Goal: Task Accomplishment & Management: Manage account settings

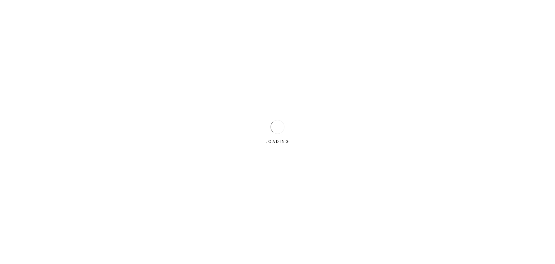
click at [288, 127] on div "LOADING" at bounding box center [277, 131] width 29 height 29
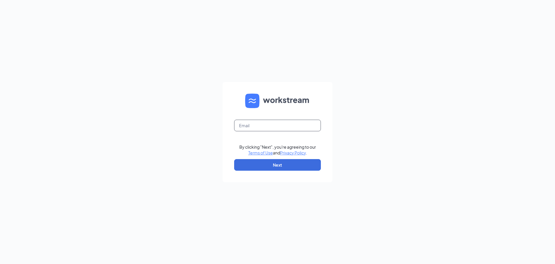
click at [279, 128] on input "text" at bounding box center [277, 125] width 87 height 12
type input "jewellsquareaceasm@myaceonline.com"
click at [281, 165] on button "Next" at bounding box center [277, 165] width 87 height 12
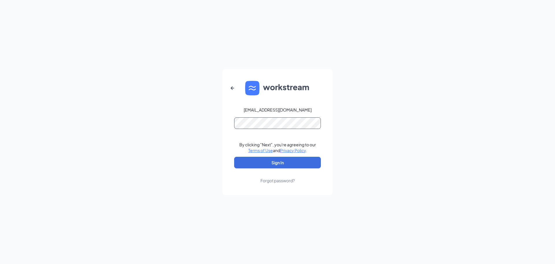
click at [234, 156] on button "Sign In" at bounding box center [277, 162] width 87 height 12
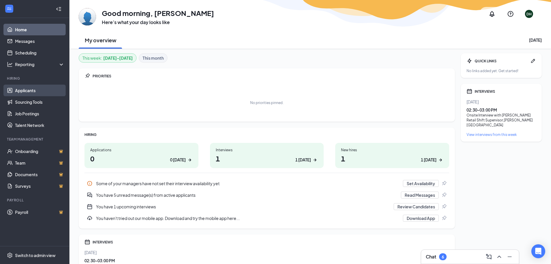
click at [32, 89] on link "Applicants" at bounding box center [39, 90] width 49 height 12
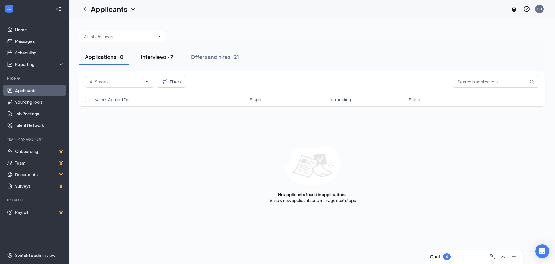
click at [151, 56] on div "Interviews · 7" at bounding box center [157, 56] width 32 height 7
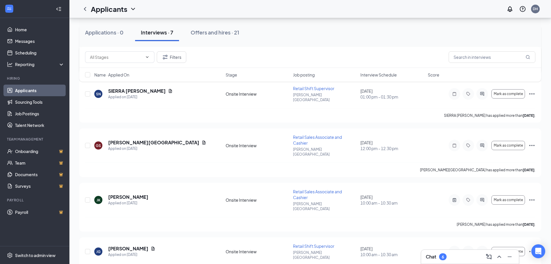
scroll to position [116, 0]
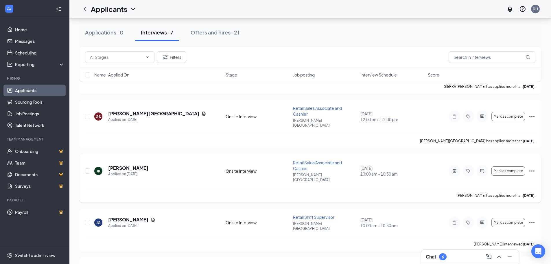
click at [299, 160] on span "Retail Sales Associate and Cashier" at bounding box center [317, 165] width 49 height 11
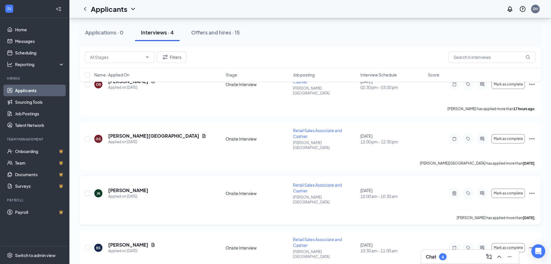
scroll to position [60, 0]
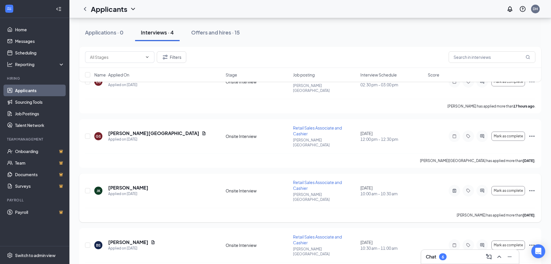
click at [310, 179] on span "Retail Sales Associate and Cashier" at bounding box center [317, 184] width 49 height 11
click at [128, 184] on h5 "[PERSON_NAME]" at bounding box center [128, 187] width 40 height 6
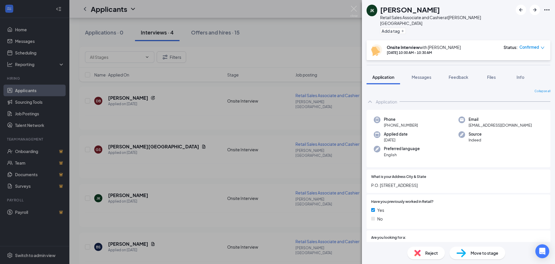
click at [260, 46] on div "[PERSON_NAME] [PERSON_NAME] Retail Sales Associate and Cashier at [PERSON_NAME]…" at bounding box center [277, 132] width 555 height 264
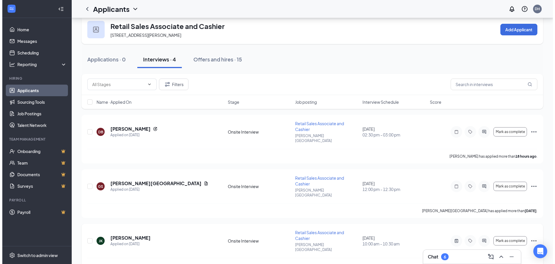
scroll to position [2, 0]
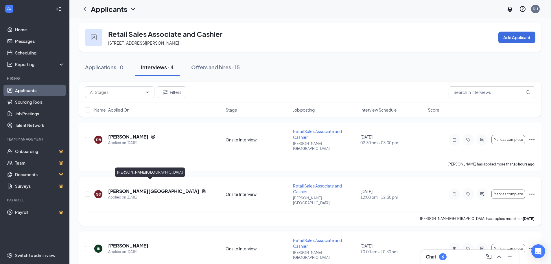
click at [156, 188] on h5 "[PERSON_NAME][GEOGRAPHIC_DATA]" at bounding box center [153, 191] width 91 height 6
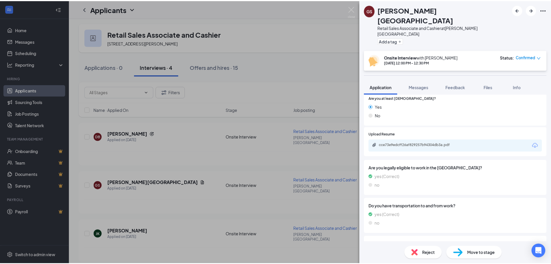
scroll to position [402, 0]
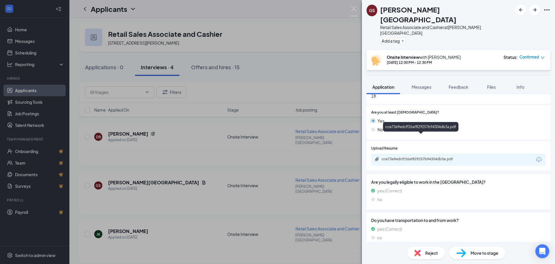
click at [445, 156] on div "cce73e9edcff26af829257b94304db3a.pdf" at bounding box center [422, 158] width 81 height 5
click at [307, 44] on div "GS [PERSON_NAME] Retail Sales Associate and Cashier at [PERSON_NAME][GEOGRAPHIC…" at bounding box center [277, 132] width 555 height 264
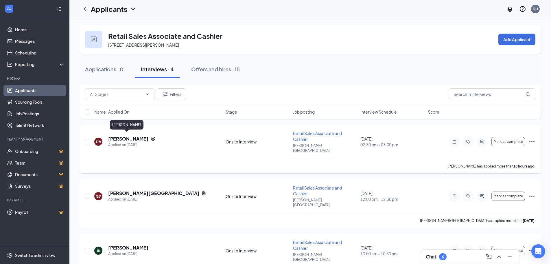
click at [118, 135] on h5 "[PERSON_NAME]" at bounding box center [128, 138] width 40 height 6
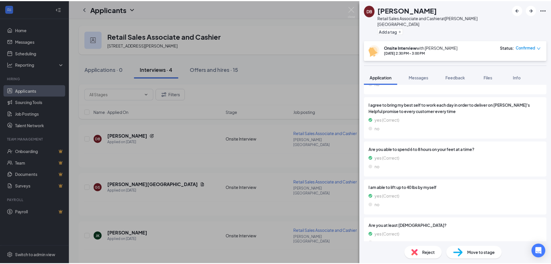
scroll to position [515, 0]
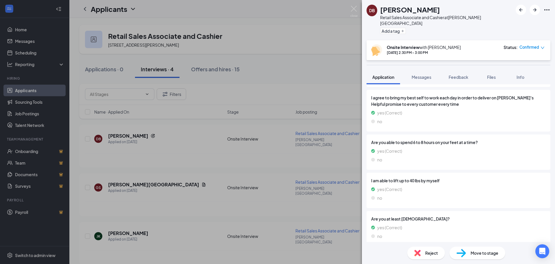
click at [337, 88] on div "[PERSON_NAME] Retail Sales Associate and Cashier at [PERSON_NAME][GEOGRAPHIC_DA…" at bounding box center [277, 132] width 555 height 264
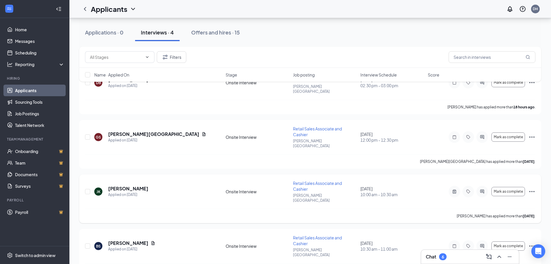
scroll to position [60, 0]
click at [126, 239] on h5 "[PERSON_NAME]" at bounding box center [128, 242] width 40 height 6
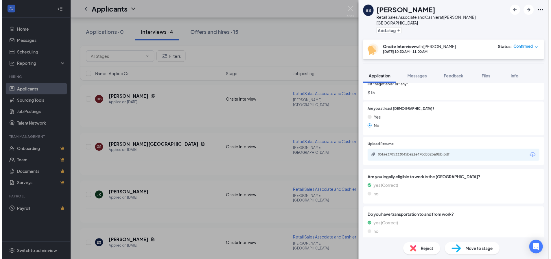
scroll to position [376, 0]
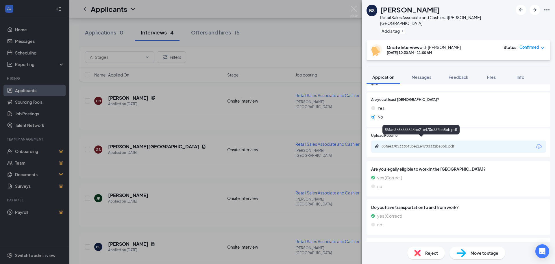
click at [453, 144] on div "85fae3785333845be21e470d332ba8bb.pdf" at bounding box center [422, 146] width 81 height 5
click at [266, 48] on div "BS [PERSON_NAME] Retail Sales Associate and Cashier at [PERSON_NAME][GEOGRAPHIC…" at bounding box center [277, 132] width 555 height 264
